Goal: Navigation & Orientation: Find specific page/section

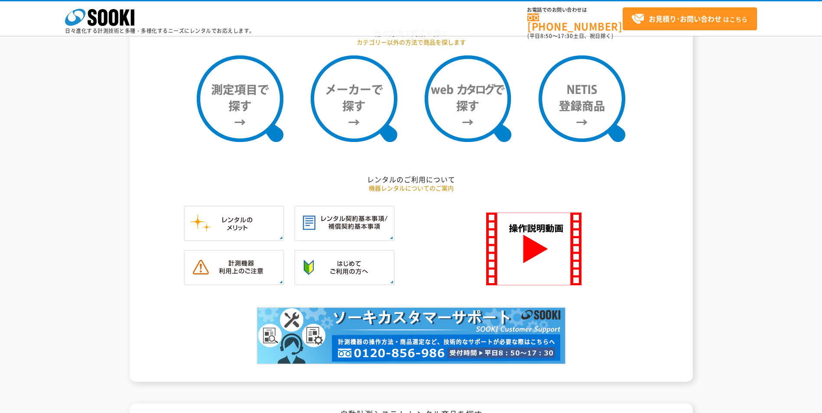
scroll to position [953, 0]
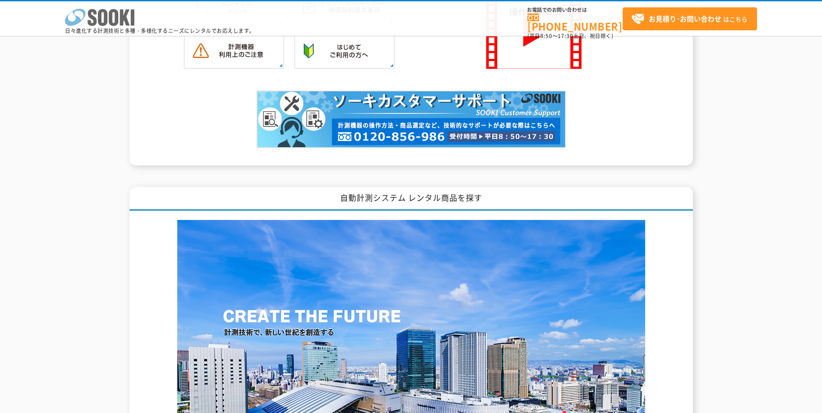
click at [72, 25] on icon at bounding box center [75, 17] width 20 height 17
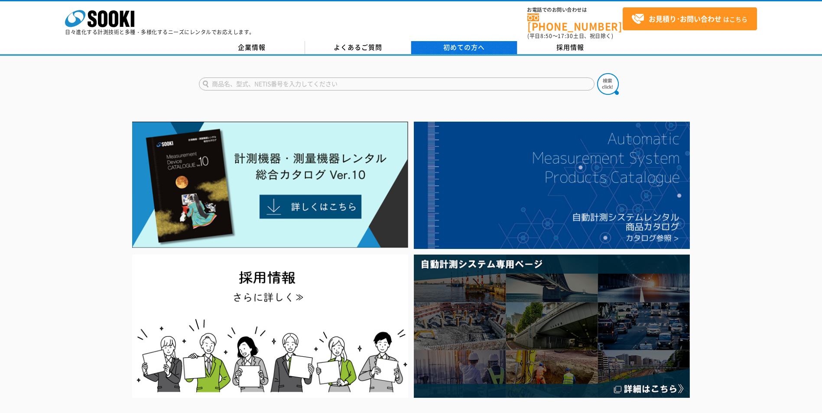
click at [455, 44] on span "初めての方へ" at bounding box center [464, 47] width 42 height 10
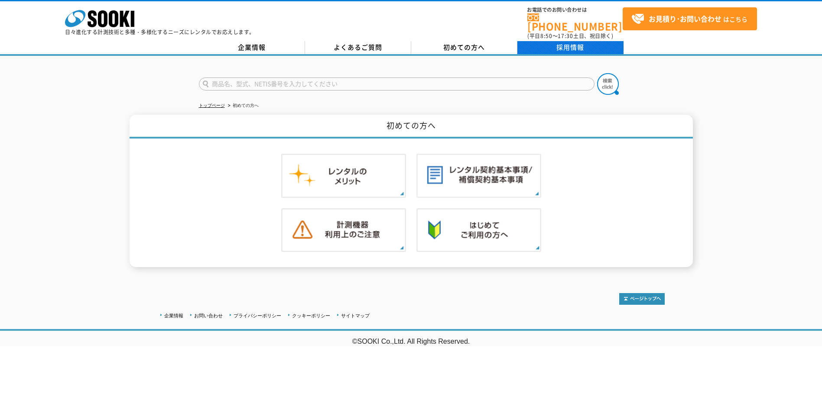
click at [570, 46] on link "採用情報" at bounding box center [570, 47] width 106 height 13
